Goal: Task Accomplishment & Management: Complete application form

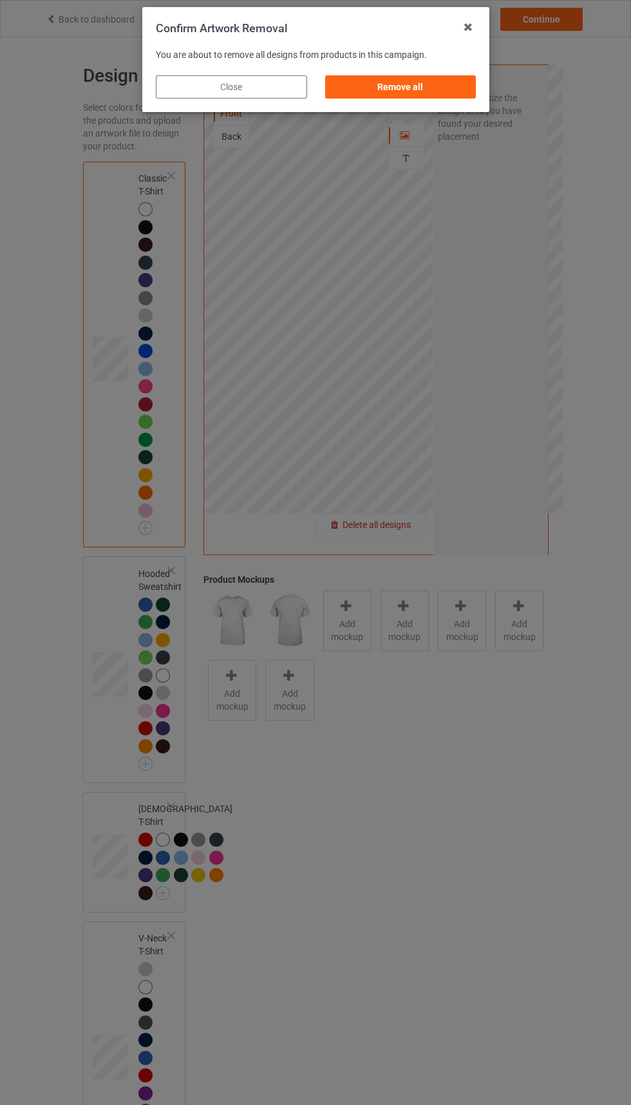
click at [407, 87] on div "Remove all" at bounding box center [400, 86] width 151 height 23
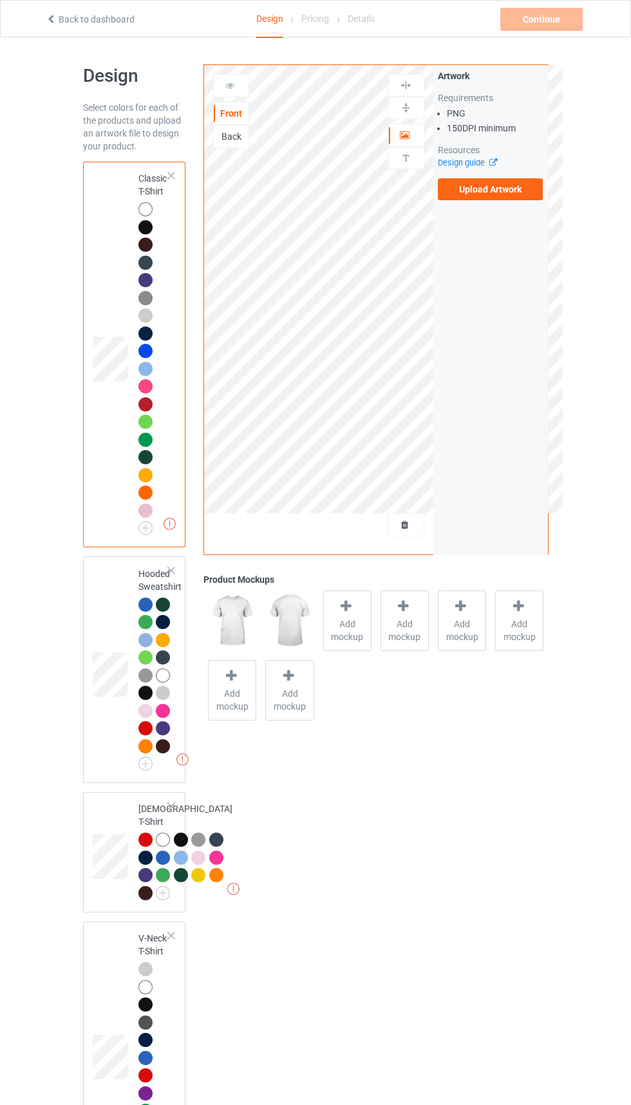
click at [518, 193] on label "Upload Artwork" at bounding box center [491, 189] width 106 height 22
click at [0, 0] on input "Upload Artwork" at bounding box center [0, 0] width 0 height 0
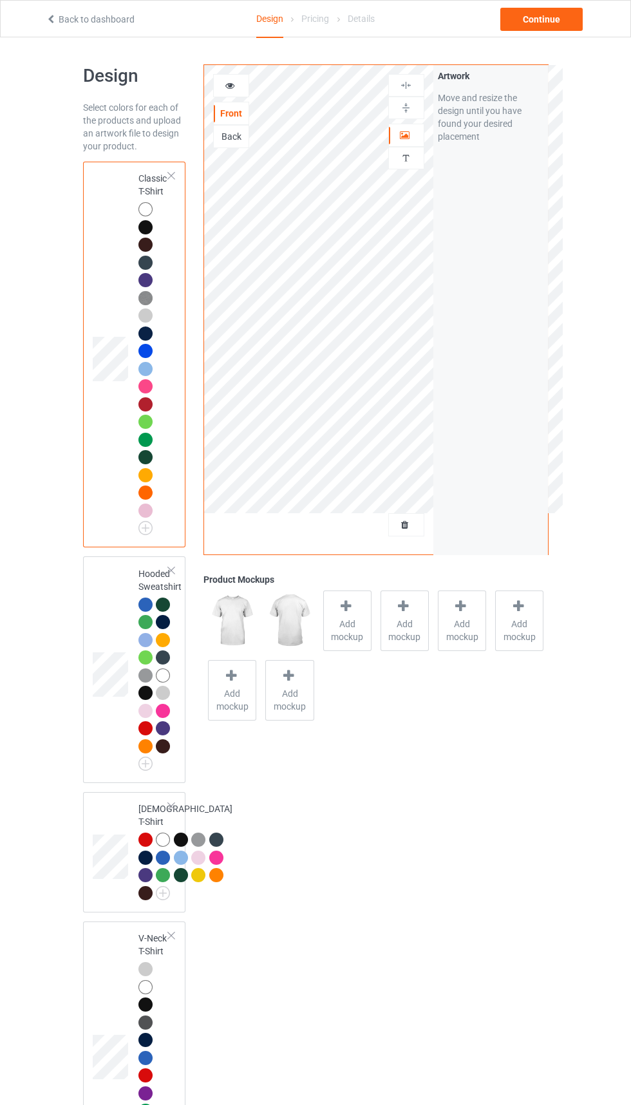
click at [405, 525] on icon at bounding box center [405, 522] width 11 height 9
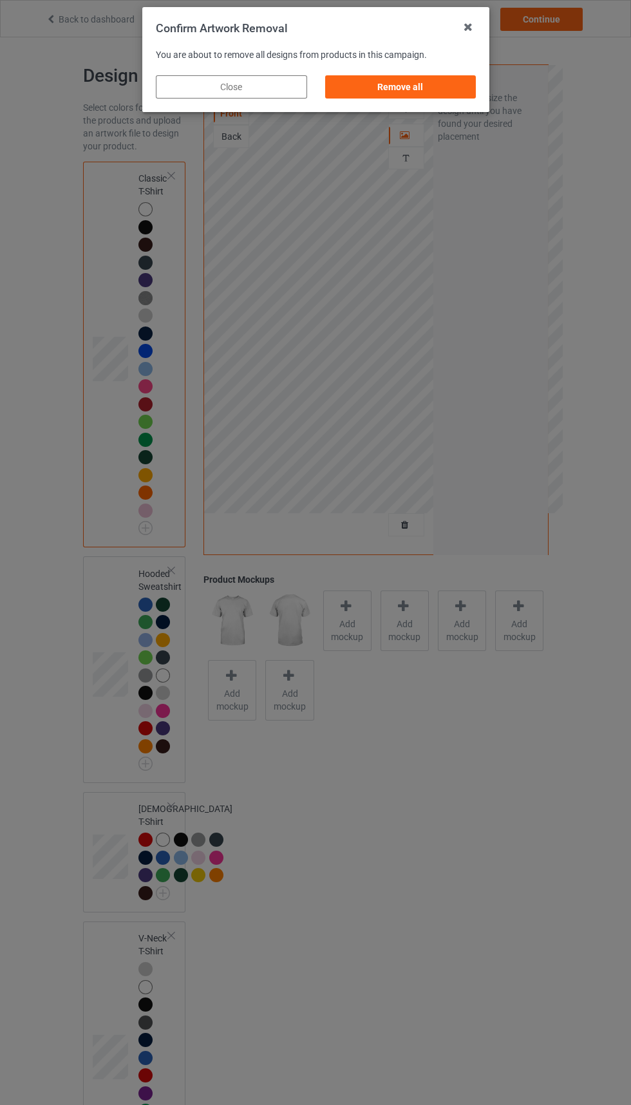
click at [403, 87] on div "Remove all" at bounding box center [400, 86] width 151 height 23
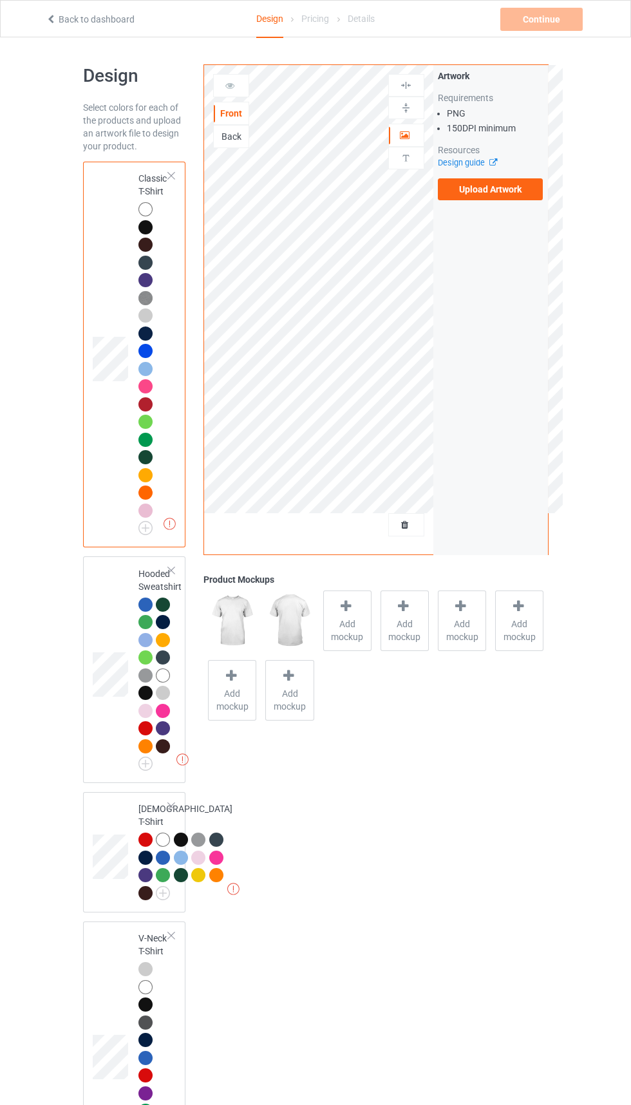
click at [511, 190] on label "Upload Artwork" at bounding box center [491, 189] width 106 height 22
click at [0, 0] on input "Upload Artwork" at bounding box center [0, 0] width 0 height 0
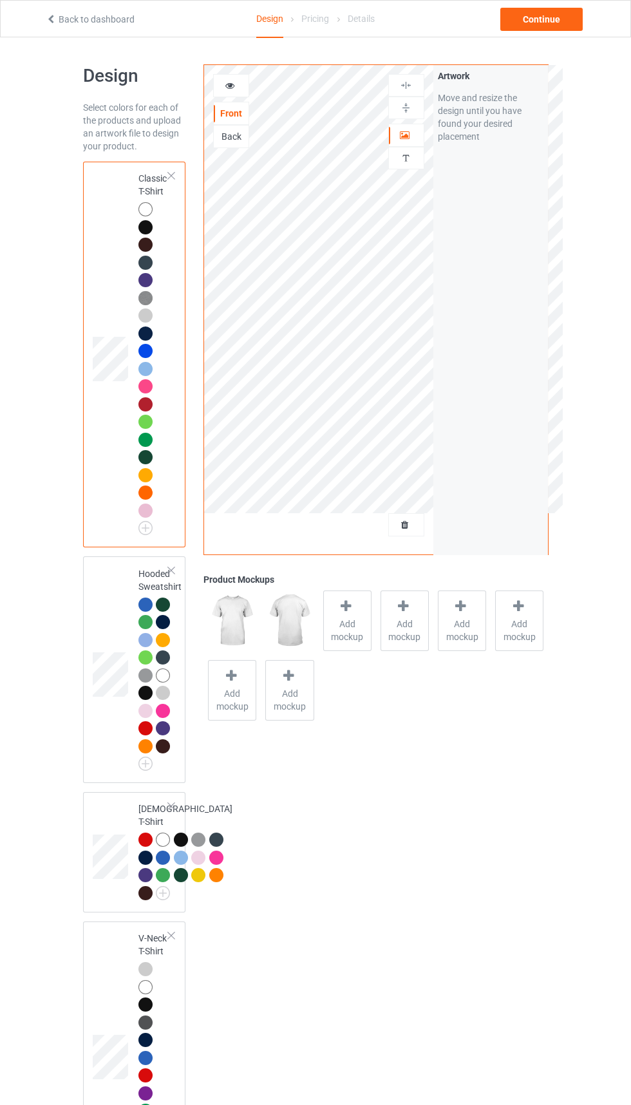
click at [405, 525] on icon at bounding box center [405, 522] width 11 height 9
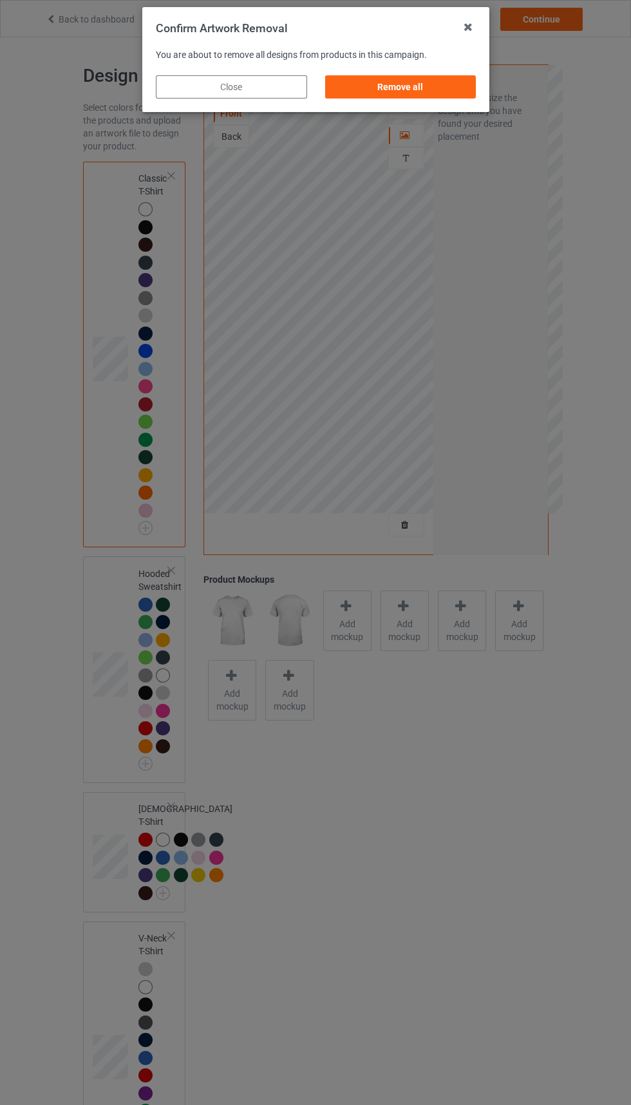
click at [444, 77] on div "Remove all" at bounding box center [400, 86] width 151 height 23
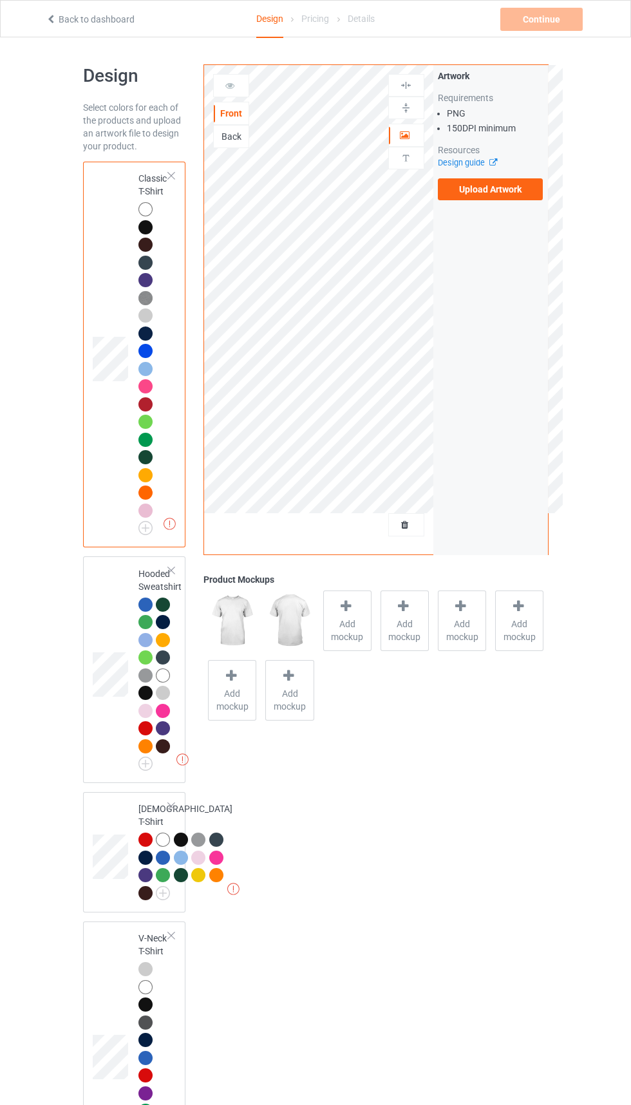
click at [513, 188] on label "Upload Artwork" at bounding box center [491, 189] width 106 height 22
click at [0, 0] on input "Upload Artwork" at bounding box center [0, 0] width 0 height 0
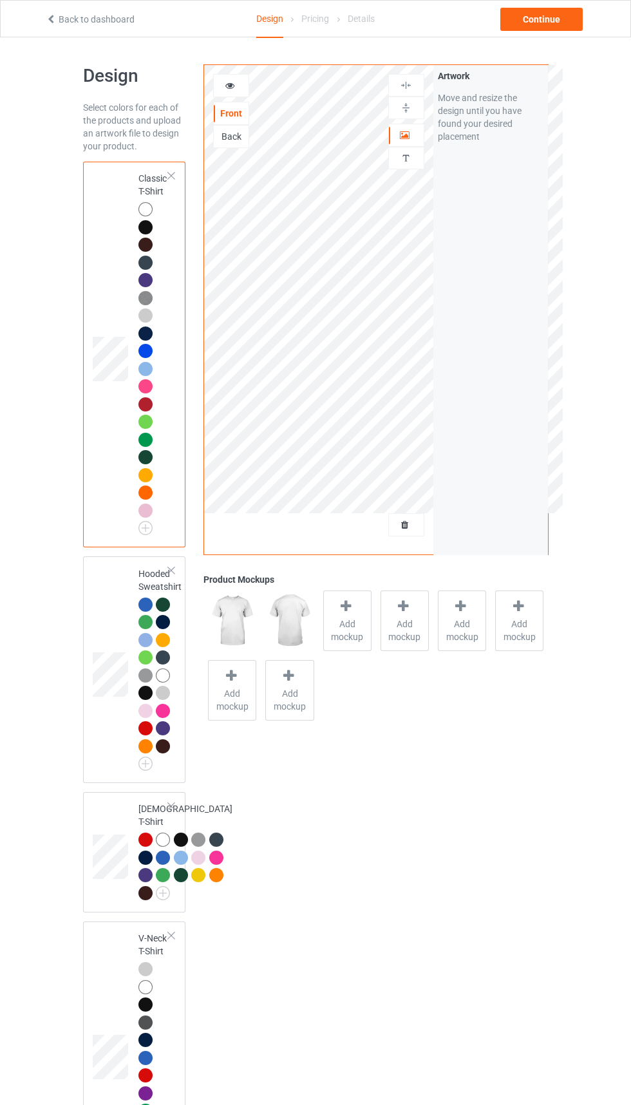
click at [417, 525] on div at bounding box center [406, 524] width 35 height 13
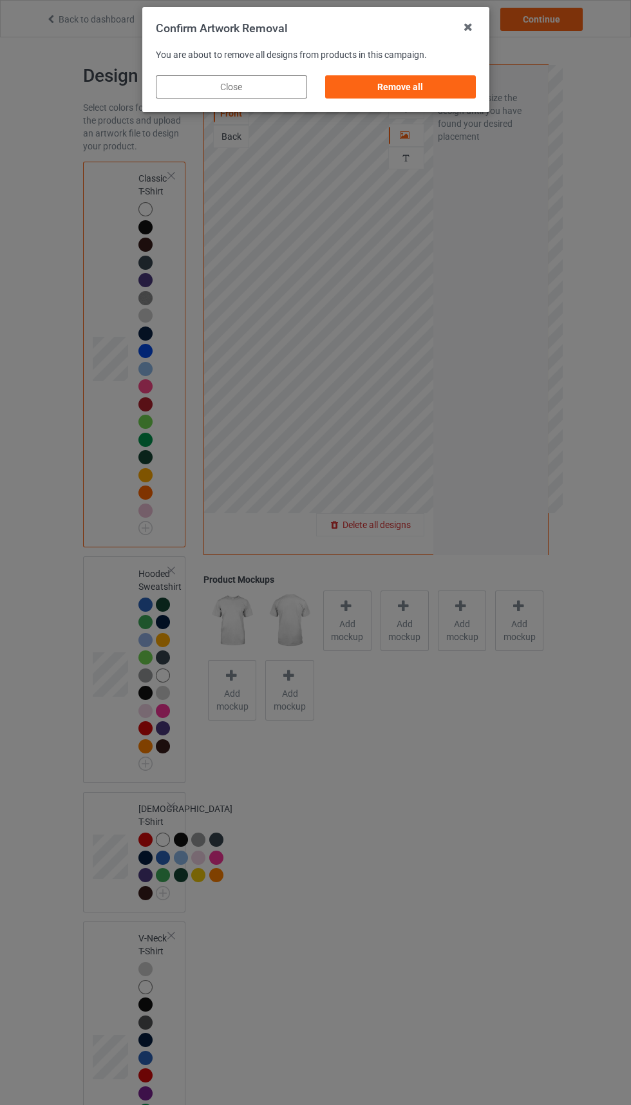
click at [420, 88] on div "Remove all" at bounding box center [400, 86] width 151 height 23
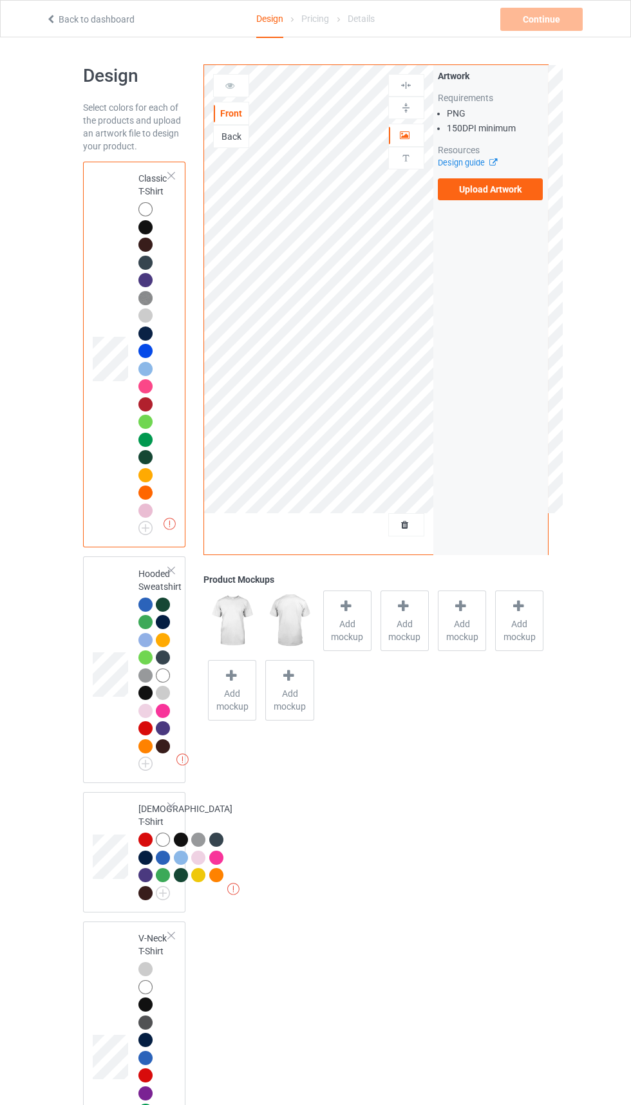
click at [508, 197] on label "Upload Artwork" at bounding box center [491, 189] width 106 height 22
click at [0, 0] on input "Upload Artwork" at bounding box center [0, 0] width 0 height 0
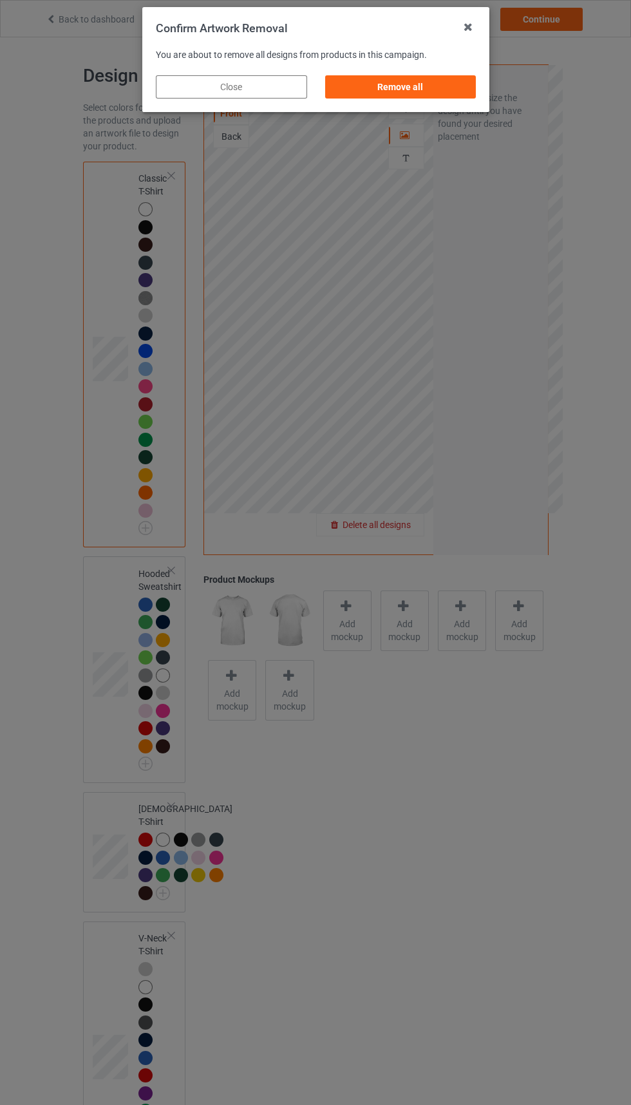
click at [271, 155] on div "Confirm Artwork Removal You are about to remove all designs from products in th…" at bounding box center [315, 552] width 631 height 1105
click at [424, 79] on div "Remove all" at bounding box center [400, 86] width 151 height 23
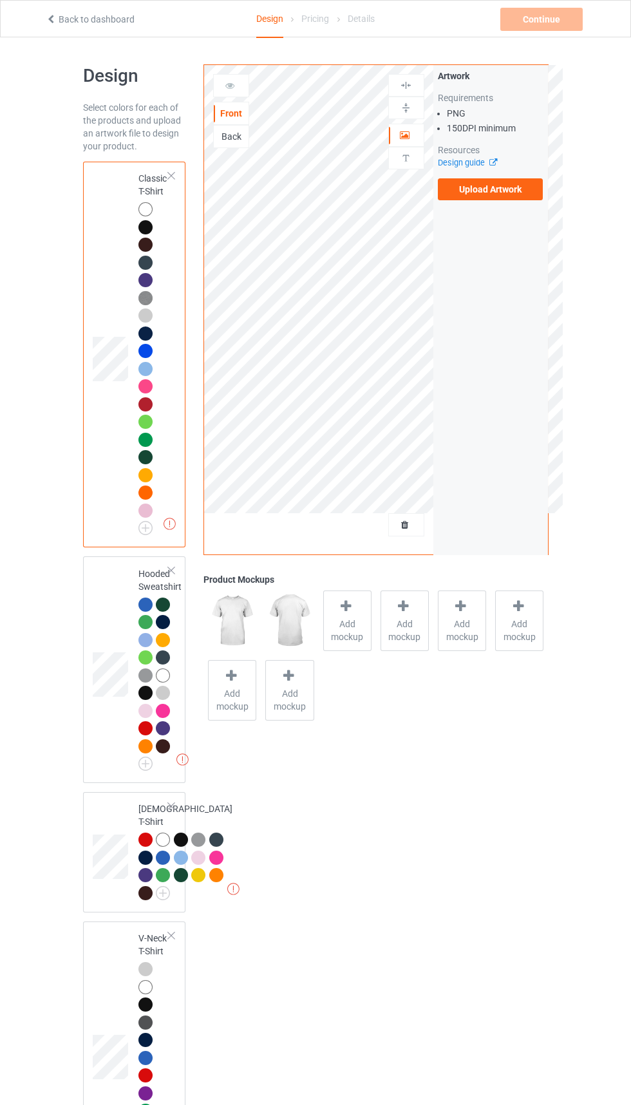
click at [514, 194] on label "Upload Artwork" at bounding box center [491, 189] width 106 height 22
click at [0, 0] on input "Upload Artwork" at bounding box center [0, 0] width 0 height 0
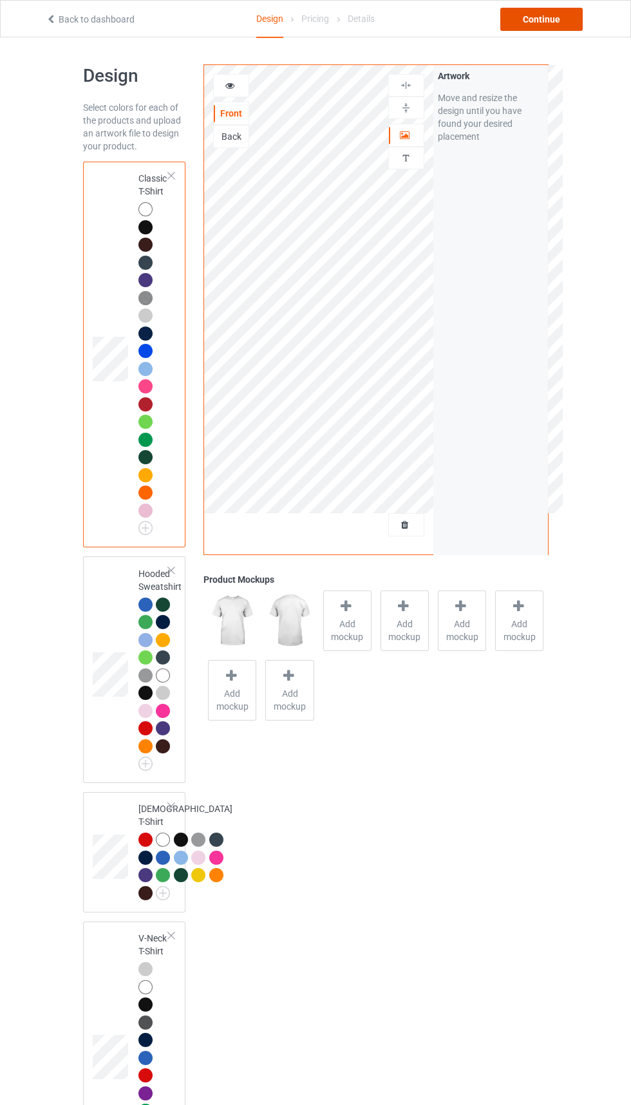
click at [551, 23] on div "Continue" at bounding box center [541, 19] width 82 height 23
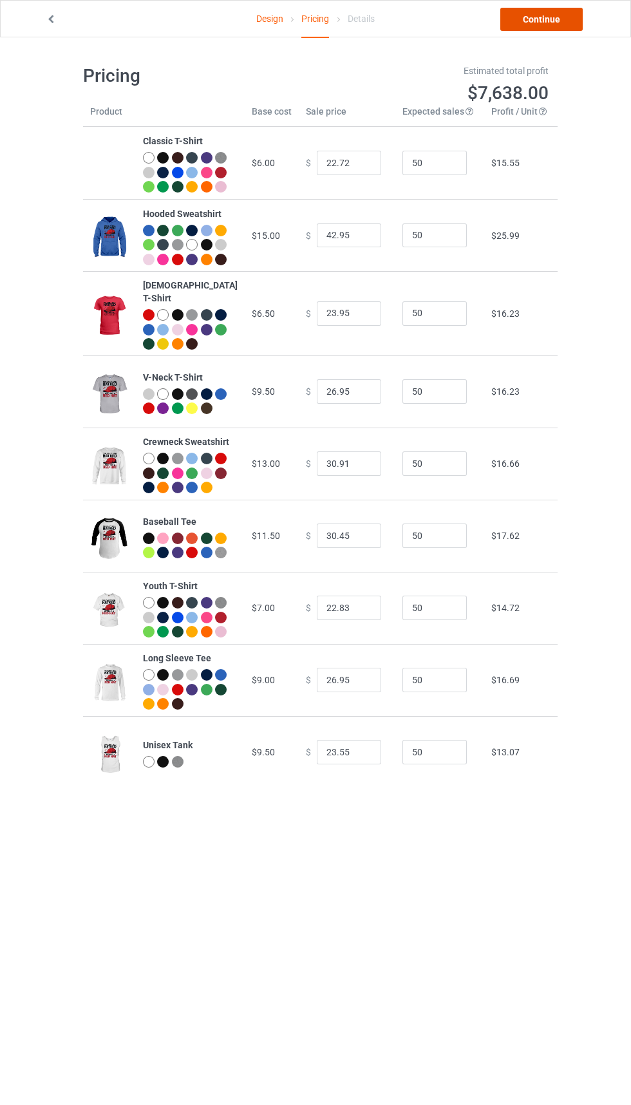
click at [534, 15] on link "Continue" at bounding box center [541, 19] width 82 height 23
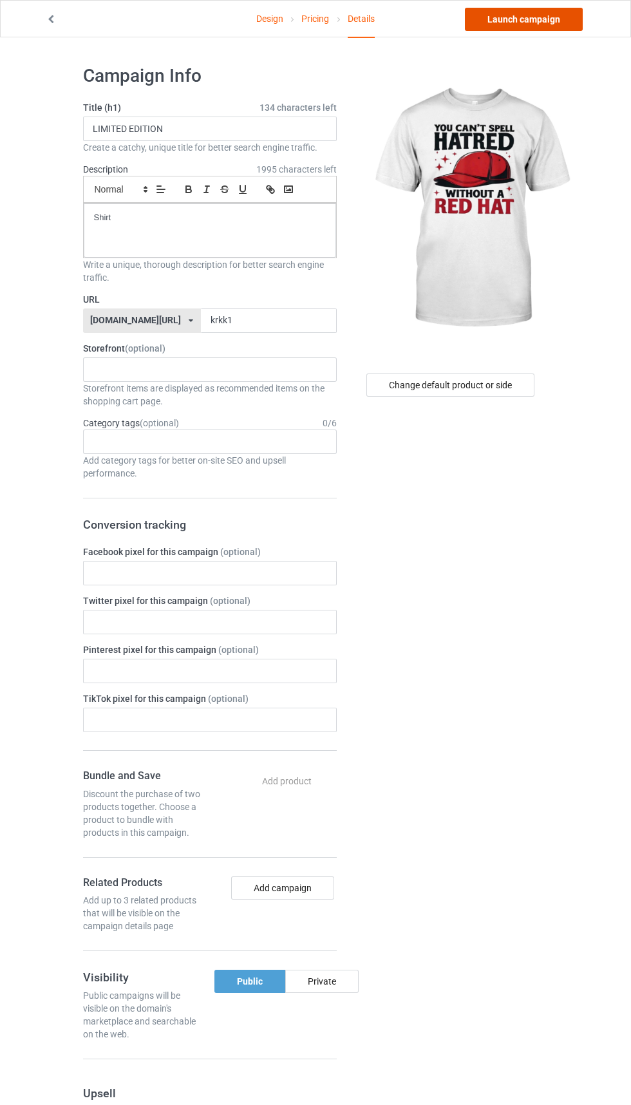
click at [522, 19] on link "Launch campaign" at bounding box center [524, 19] width 118 height 23
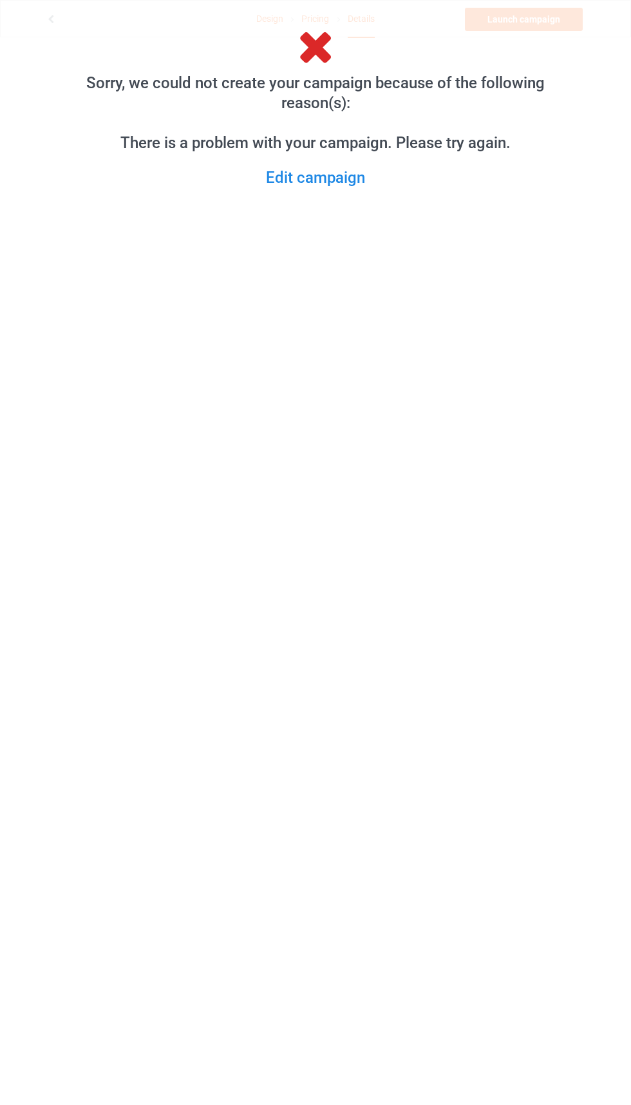
click at [111, 117] on div "Sorry, we could not create your campaign because of the following reason(s): Th…" at bounding box center [316, 130] width 528 height 115
click at [122, 124] on div "Sorry, we could not create your campaign because of the following reason(s): Th…" at bounding box center [316, 130] width 528 height 115
click at [293, 172] on link "Edit campaign" at bounding box center [316, 178] width 528 height 20
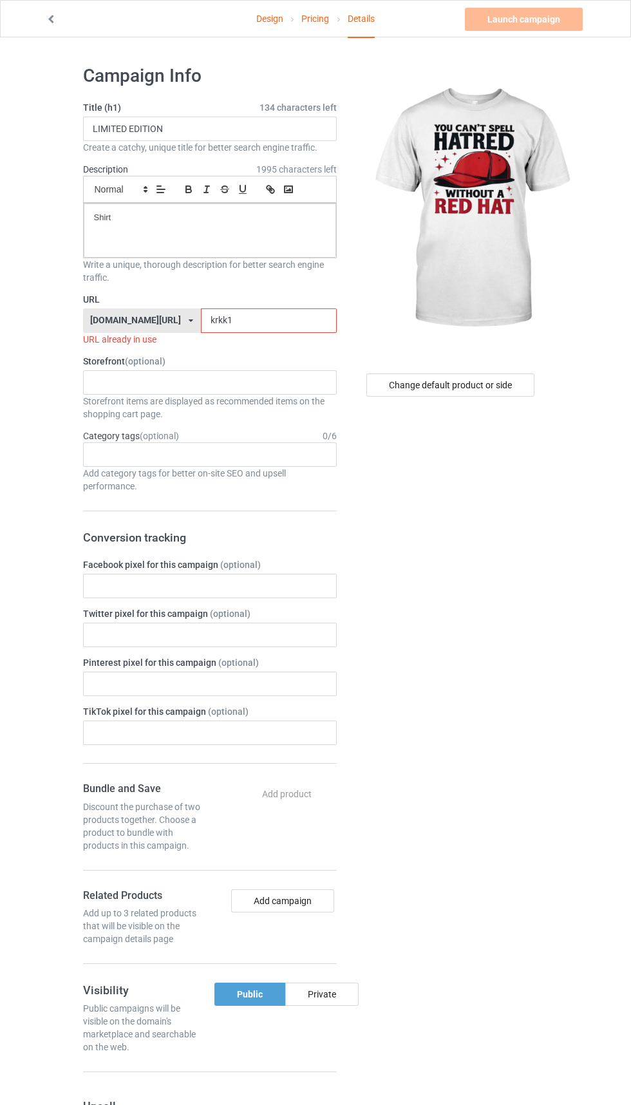
click at [229, 321] on input "krkk1" at bounding box center [269, 320] width 136 height 24
click at [249, 299] on label "URL" at bounding box center [210, 299] width 254 height 13
click at [223, 321] on input "krkk1" at bounding box center [269, 320] width 136 height 24
click at [229, 321] on input "krkk1" at bounding box center [269, 320] width 136 height 24
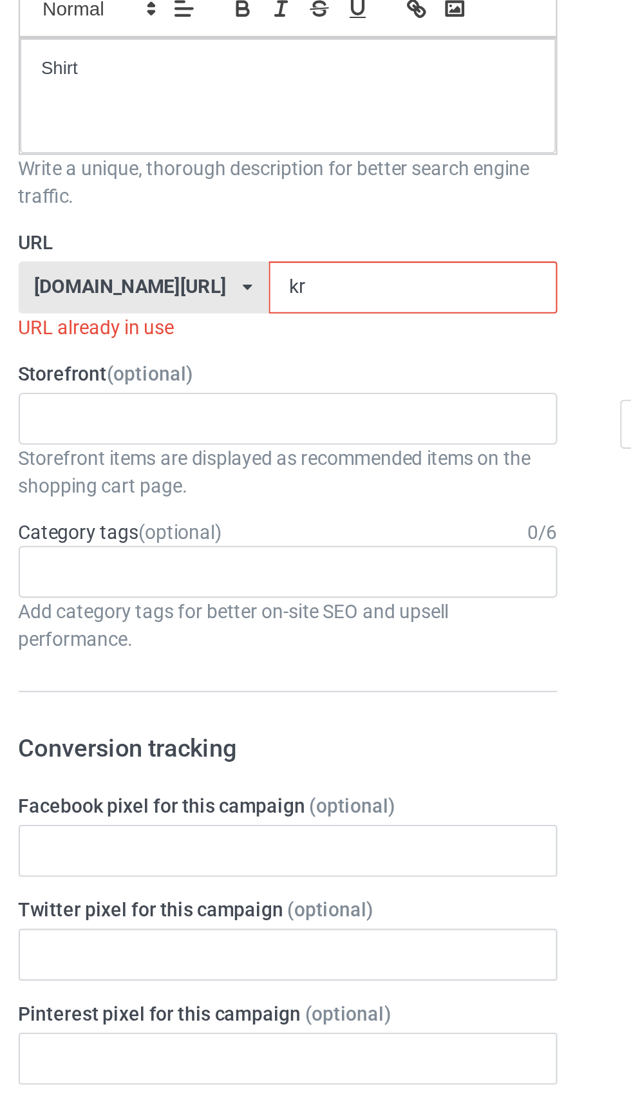
type input "k"
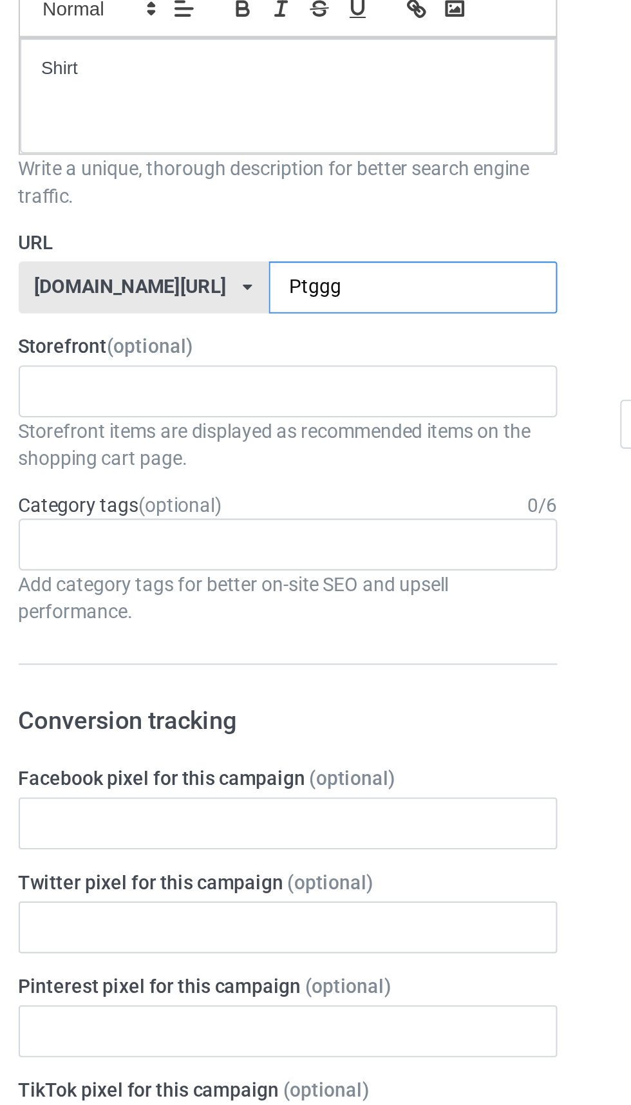
type input "Ptggg2"
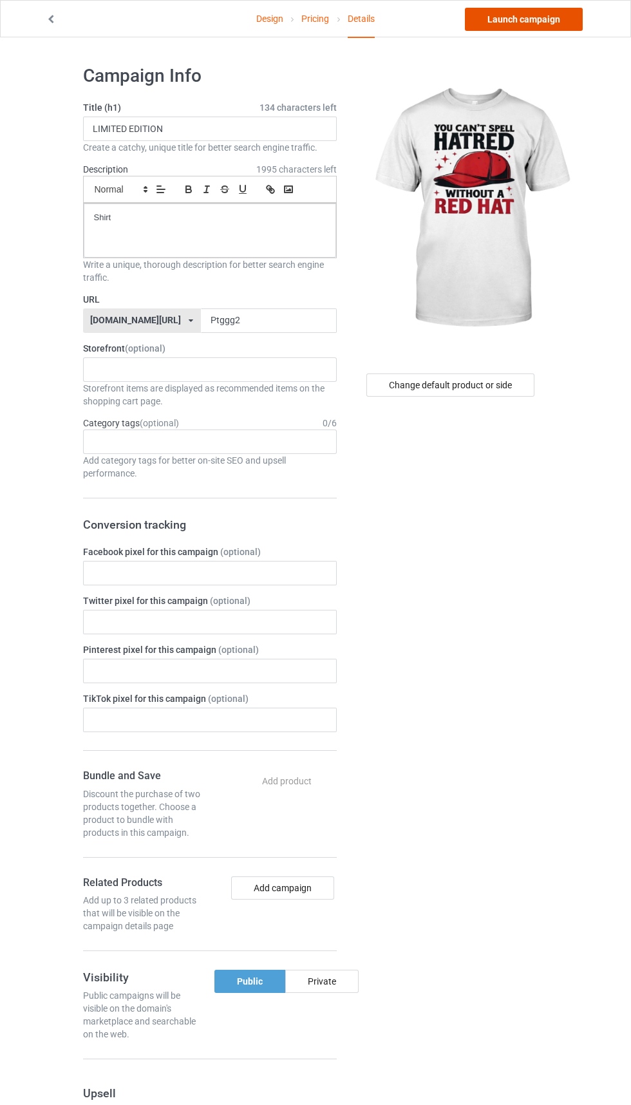
click at [509, 19] on link "Launch campaign" at bounding box center [524, 19] width 118 height 23
